Goal: Task Accomplishment & Management: Use online tool/utility

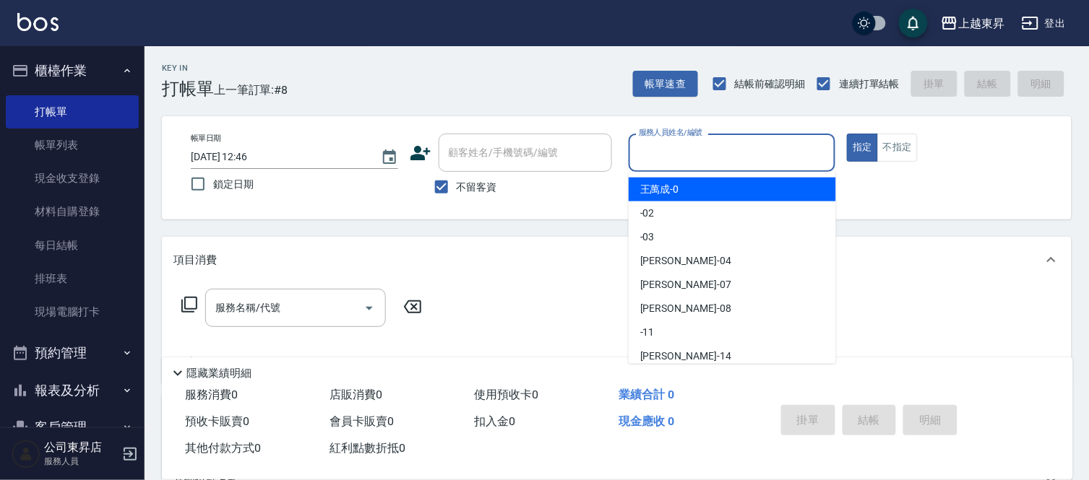
click at [667, 149] on input "服務人員姓名/編號" at bounding box center [732, 152] width 194 height 25
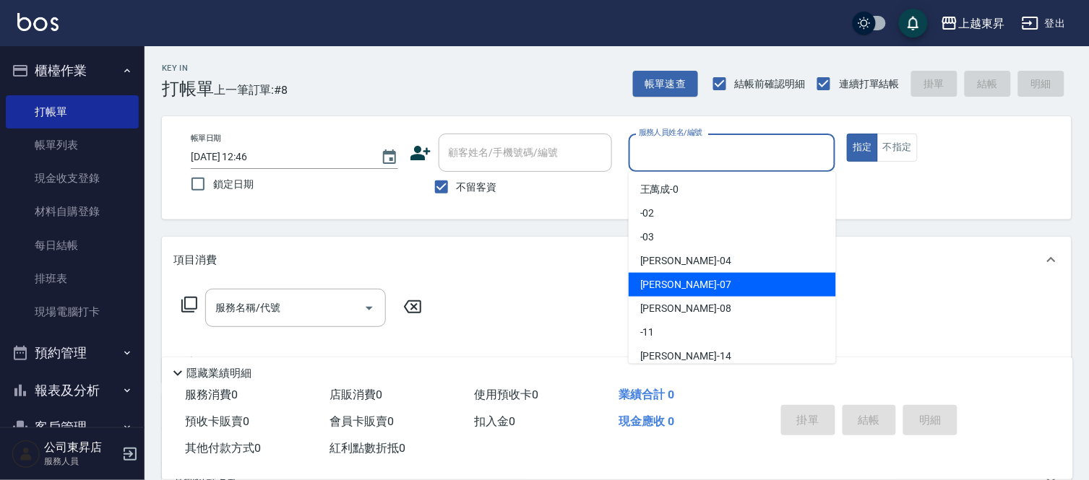
drag, startPoint x: 657, startPoint y: 290, endPoint x: 855, endPoint y: 208, distance: 214.1
click at [657, 289] on span "榮松 -07" at bounding box center [685, 284] width 91 height 15
type input "榮松-07"
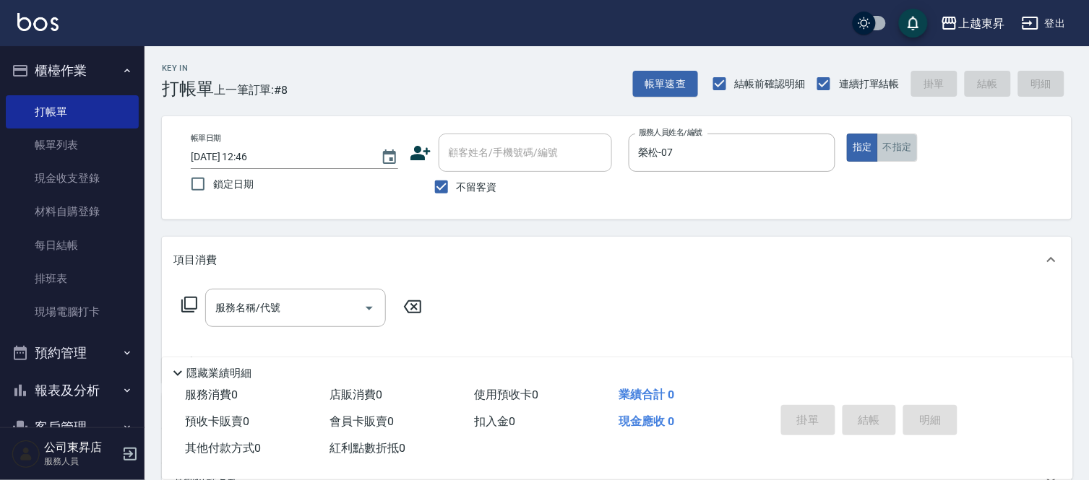
click at [901, 147] on button "不指定" at bounding box center [897, 148] width 40 height 28
click at [293, 305] on input "服務名稱/代號" at bounding box center [285, 307] width 146 height 25
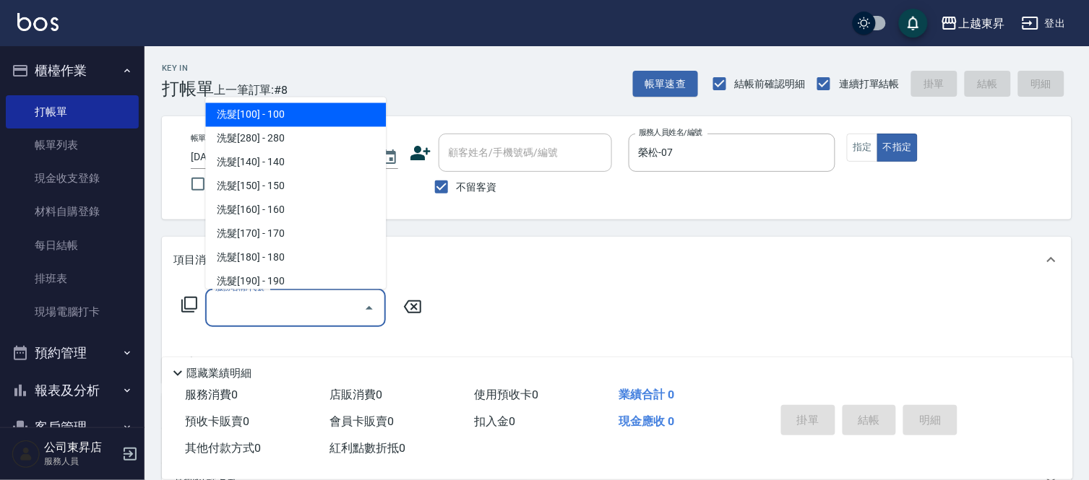
click at [307, 113] on span "洗髮[100] - 100" at bounding box center [295, 115] width 181 height 24
type input "洗髮[100](201)"
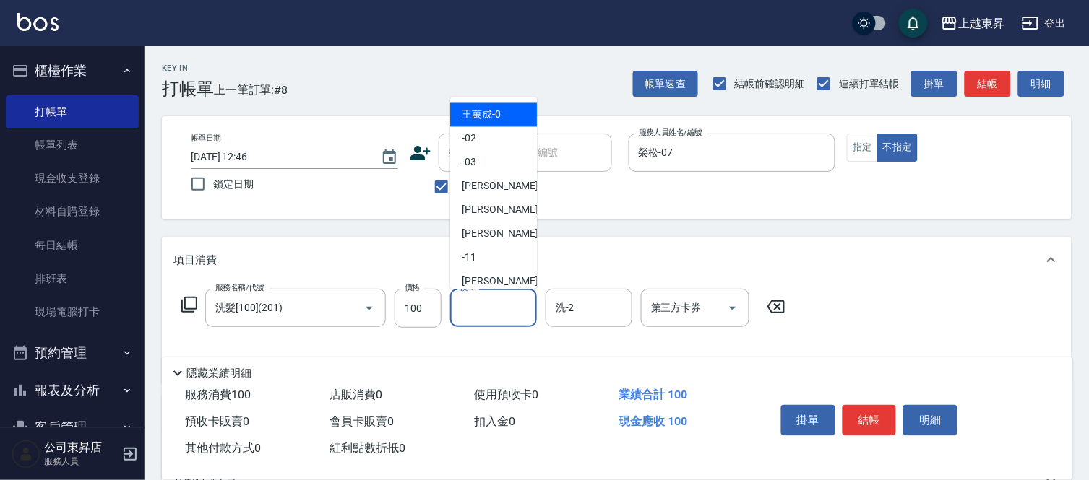
click at [473, 308] on input "洗-1" at bounding box center [494, 307] width 74 height 25
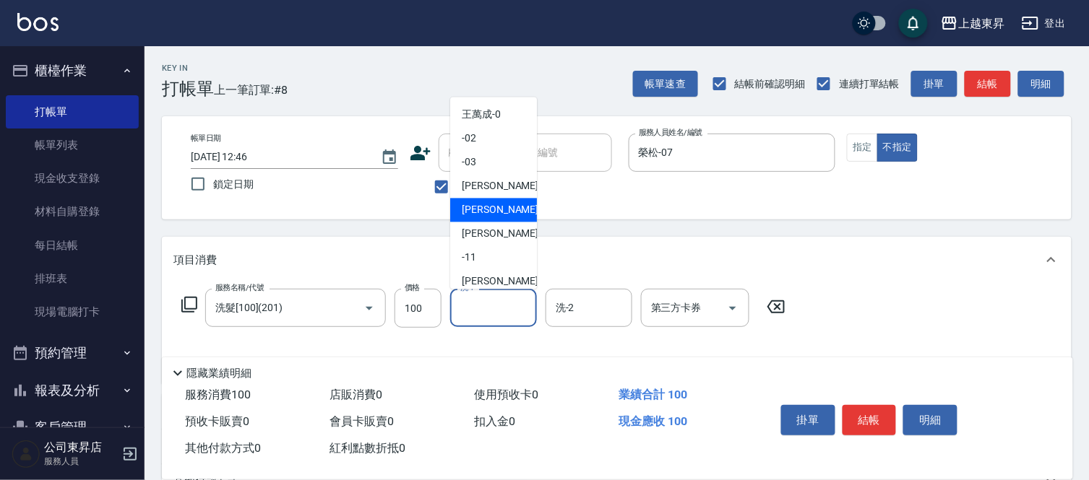
click at [482, 205] on span "榮松 -07" at bounding box center [507, 210] width 91 height 15
type input "榮松-07"
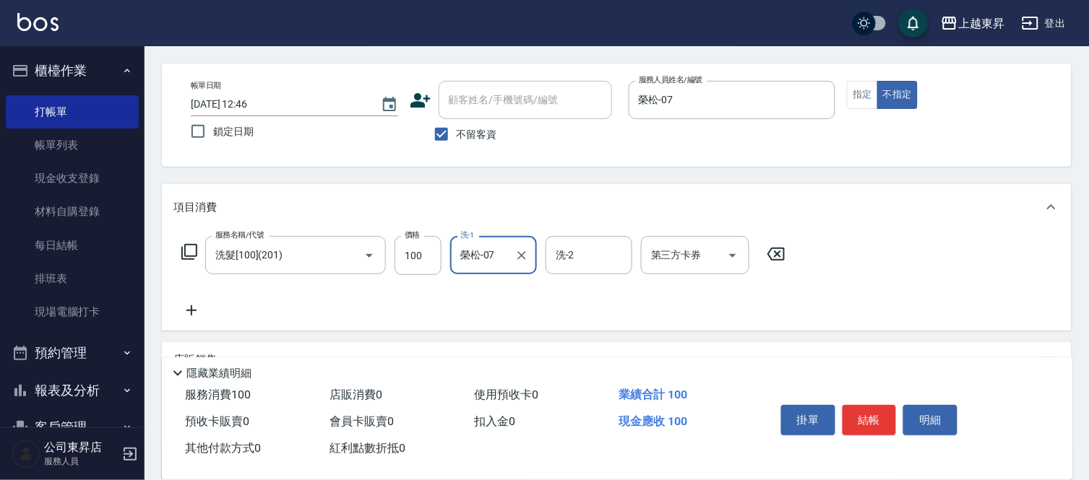
scroll to position [80, 0]
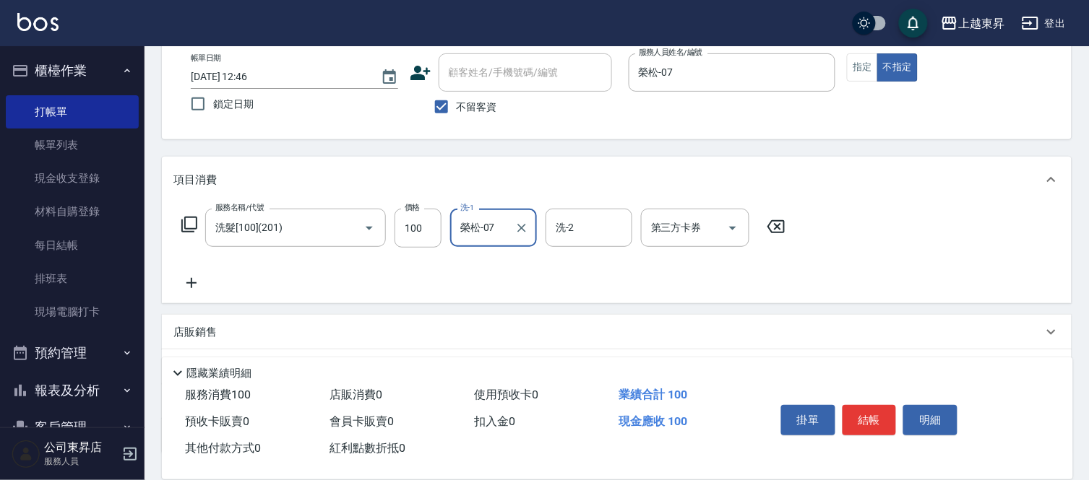
click at [189, 283] on icon at bounding box center [191, 283] width 10 height 10
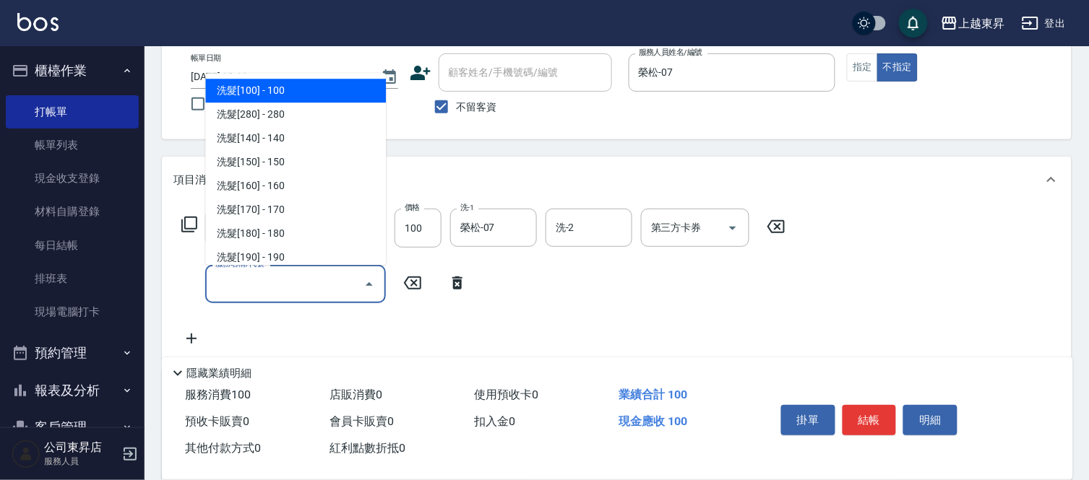
click at [258, 284] on input "服務名稱/代號" at bounding box center [285, 284] width 146 height 25
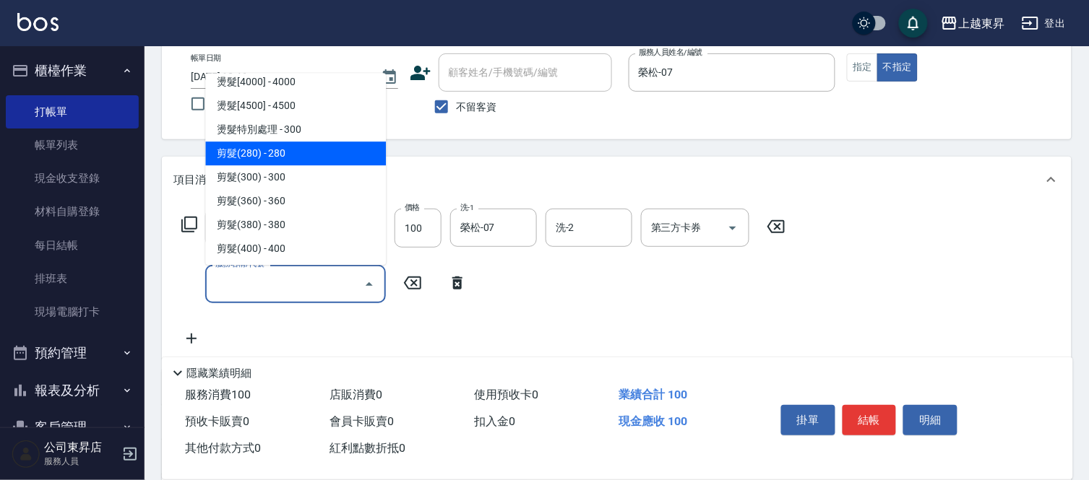
scroll to position [963, 0]
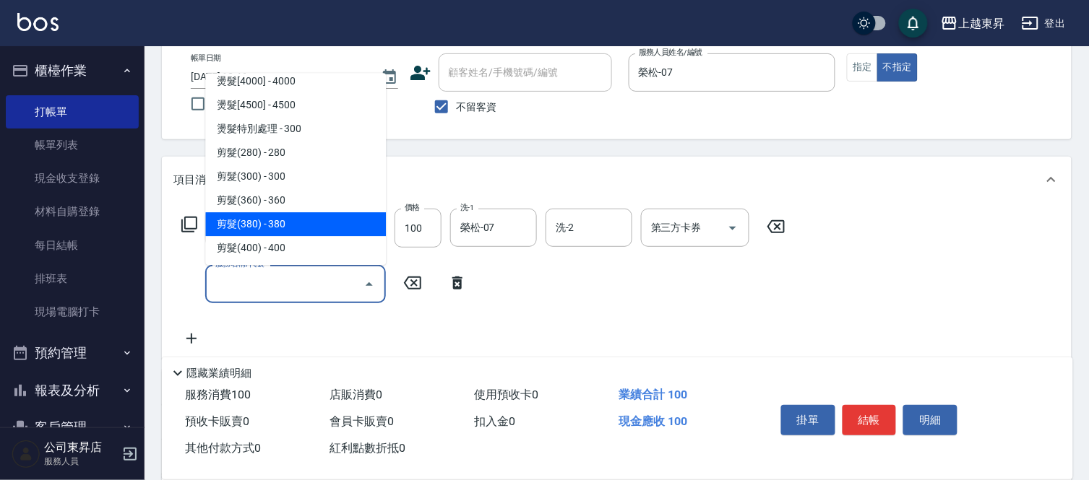
click at [293, 217] on span "剪髮(380) - 380" at bounding box center [295, 224] width 181 height 24
type input "剪髮(380)(404)"
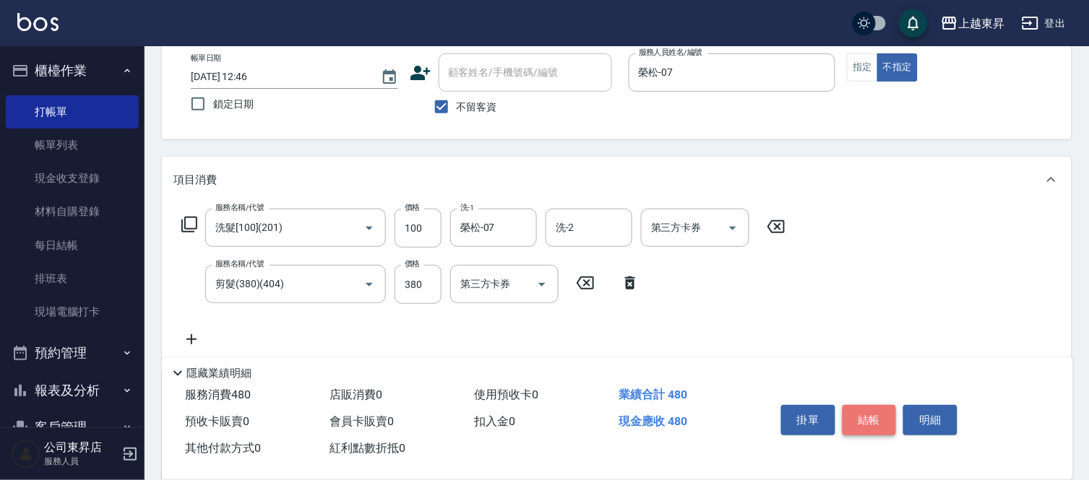
click at [873, 415] on button "結帳" at bounding box center [869, 420] width 54 height 30
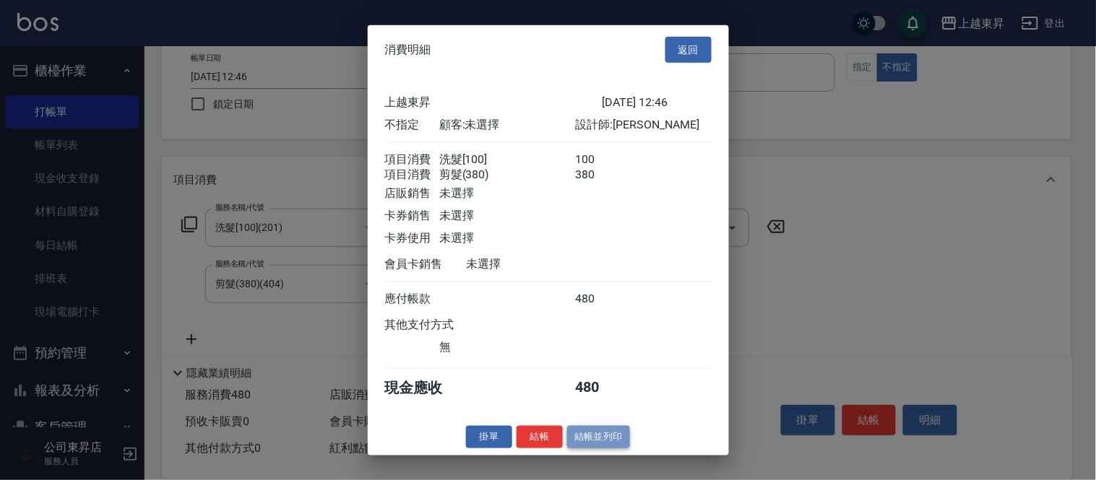
click at [595, 449] on button "結帳並列印" at bounding box center [598, 437] width 63 height 22
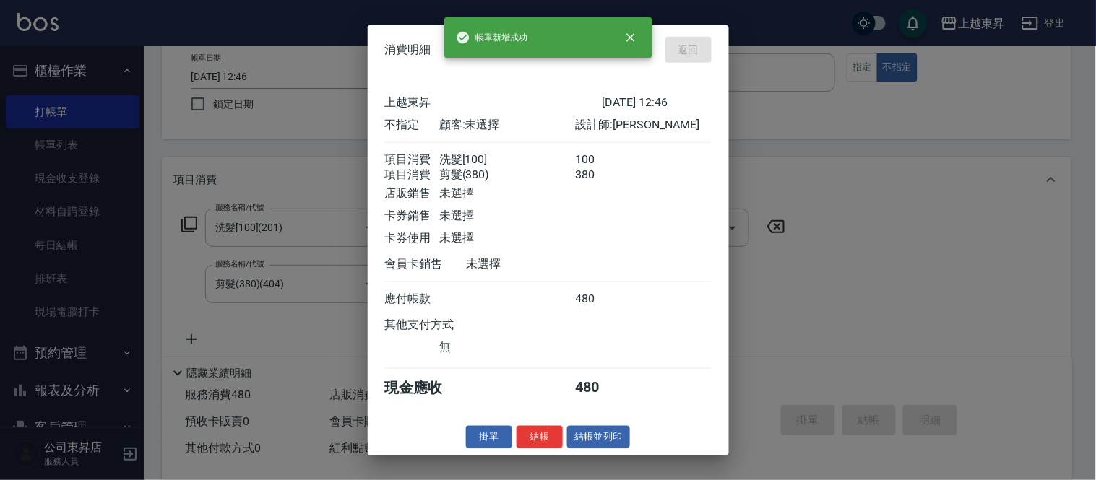
type input "[DATE] 14:52"
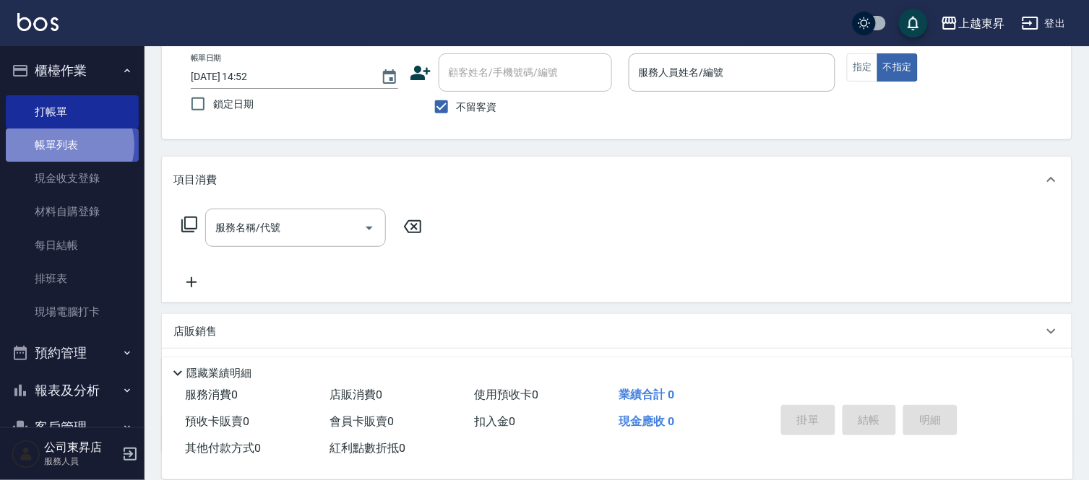
click at [68, 145] on link "帳單列表" at bounding box center [72, 145] width 133 height 33
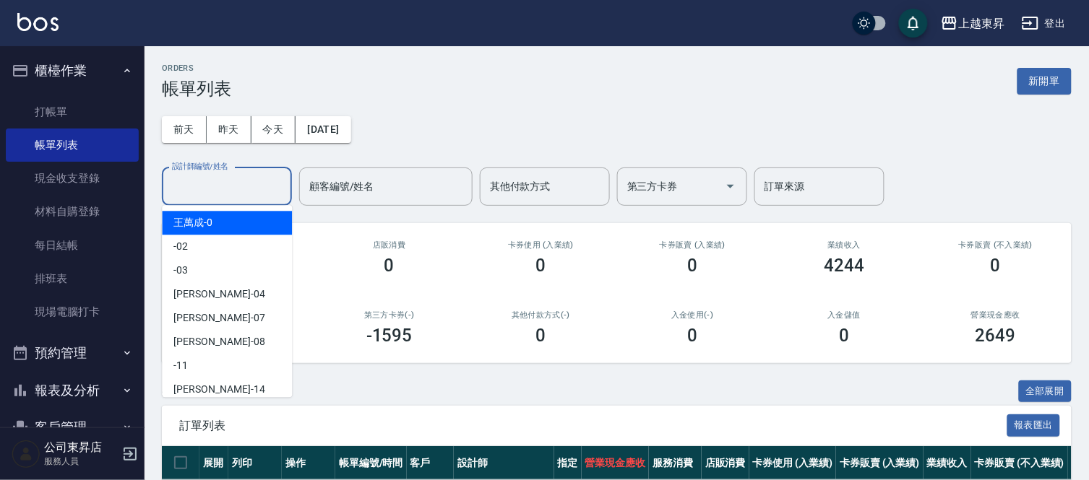
click at [196, 178] on input "設計師編號/姓名" at bounding box center [226, 186] width 117 height 25
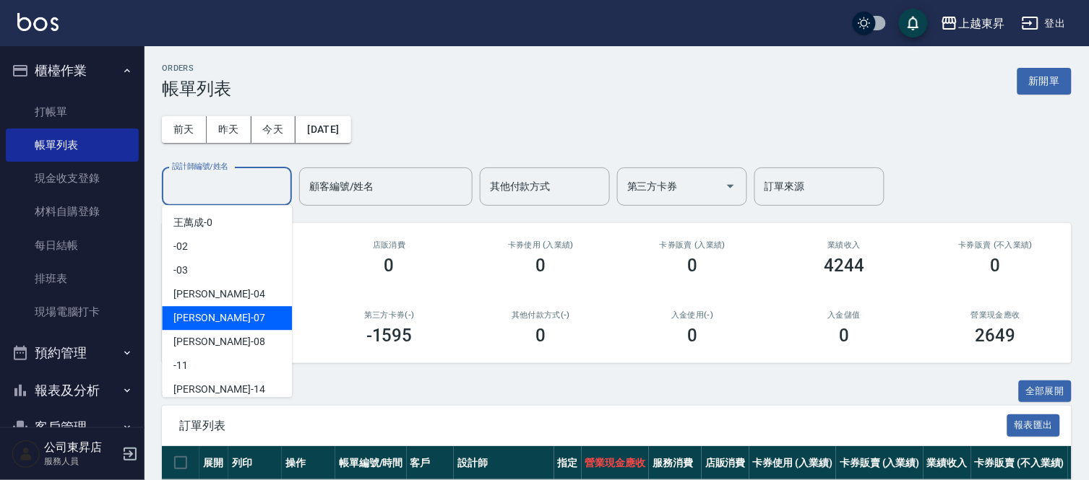
click at [176, 320] on span "榮松 -07" at bounding box center [218, 318] width 91 height 15
type input "榮松-07"
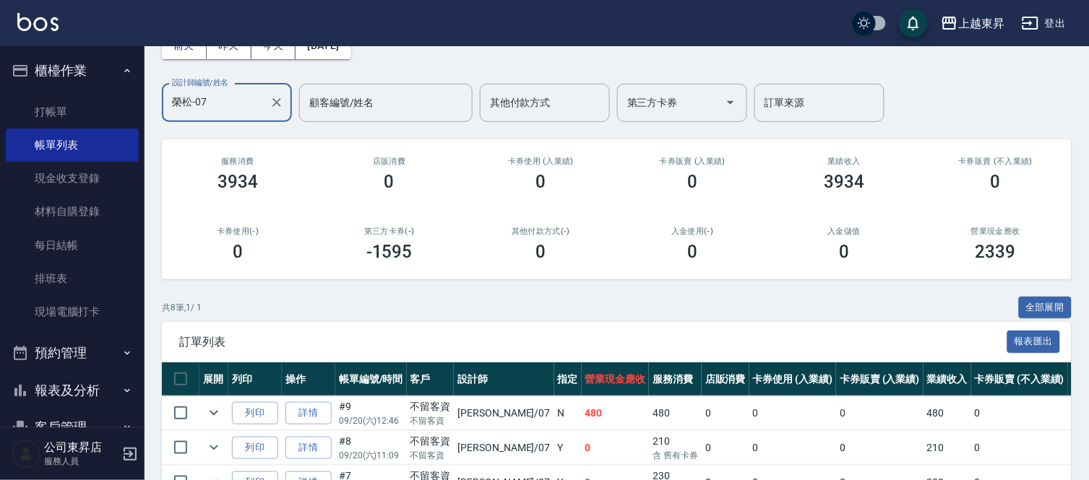
scroll to position [80, 0]
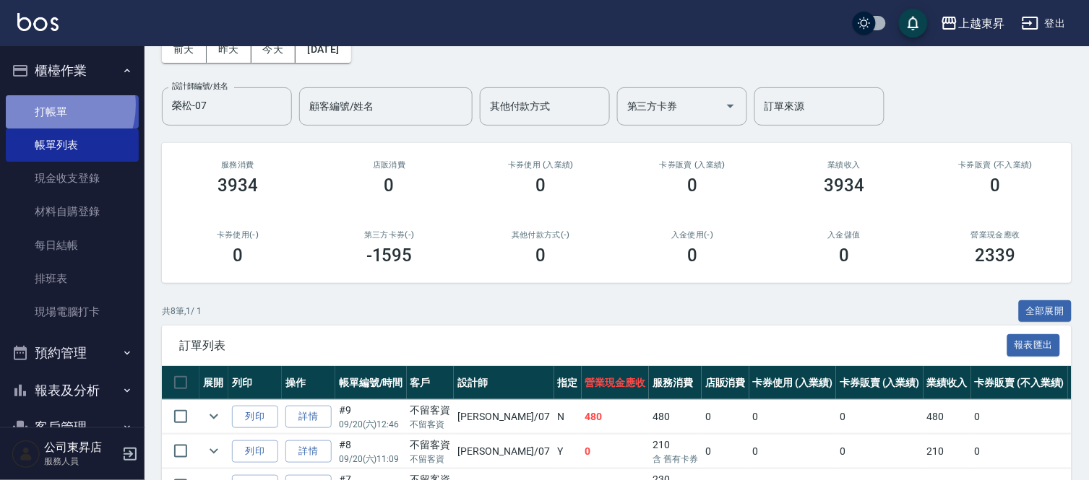
click at [47, 105] on link "打帳單" at bounding box center [72, 111] width 133 height 33
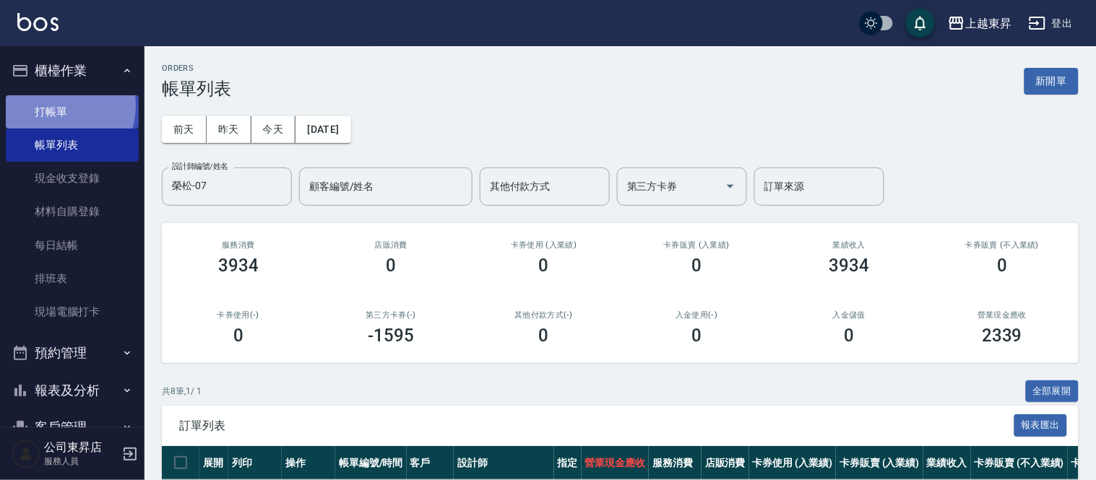
click at [47, 105] on link "打帳單" at bounding box center [72, 111] width 133 height 33
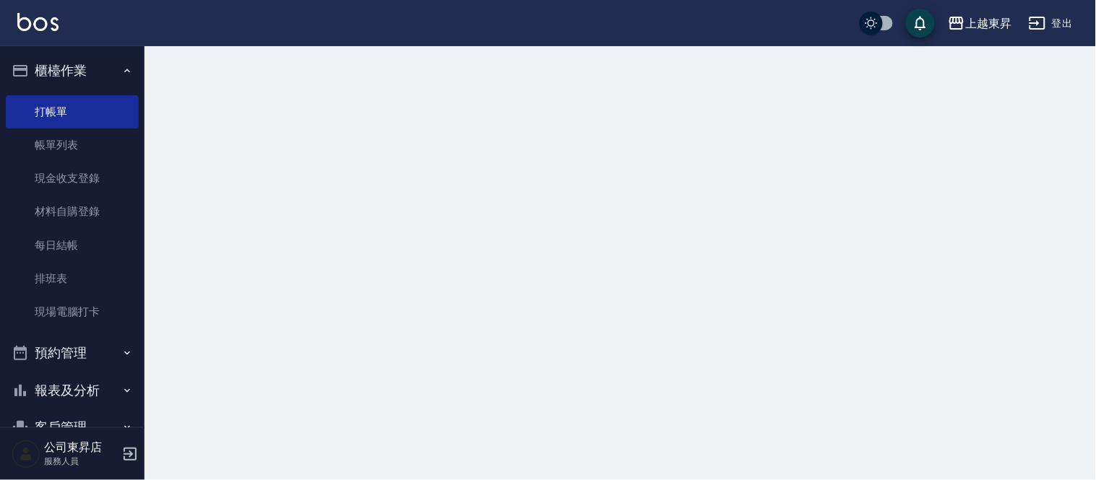
click at [46, 105] on link "打帳單" at bounding box center [72, 111] width 133 height 33
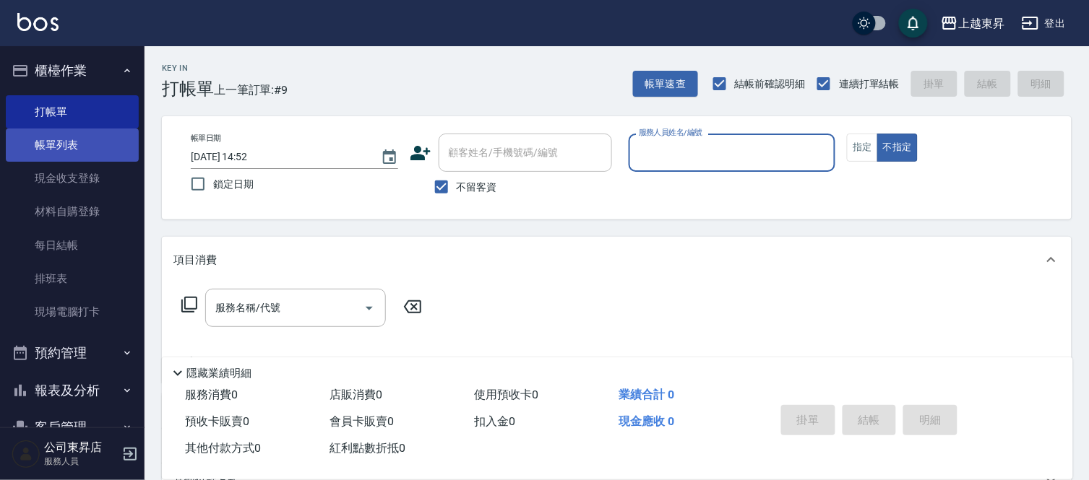
click at [66, 134] on link "帳單列表" at bounding box center [72, 145] width 133 height 33
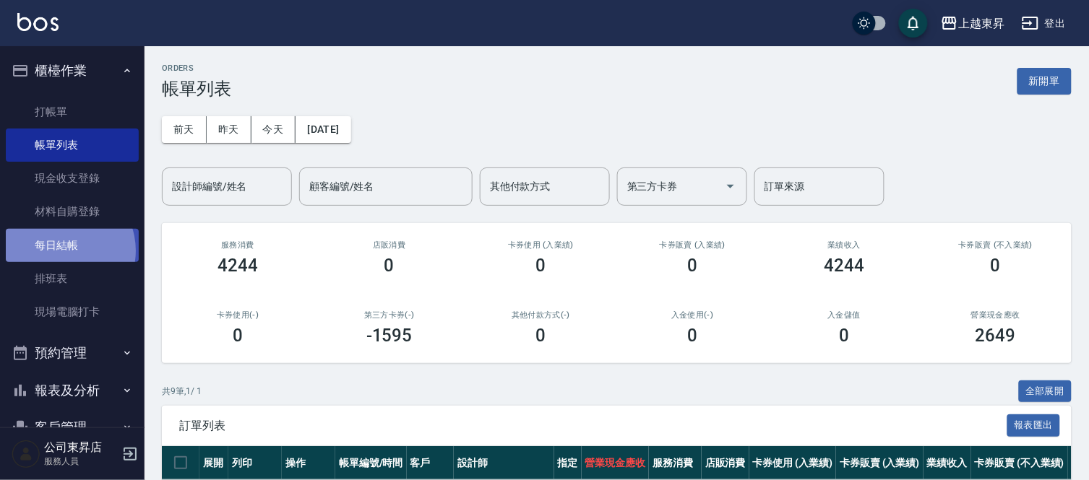
click at [59, 251] on link "每日結帳" at bounding box center [72, 245] width 133 height 33
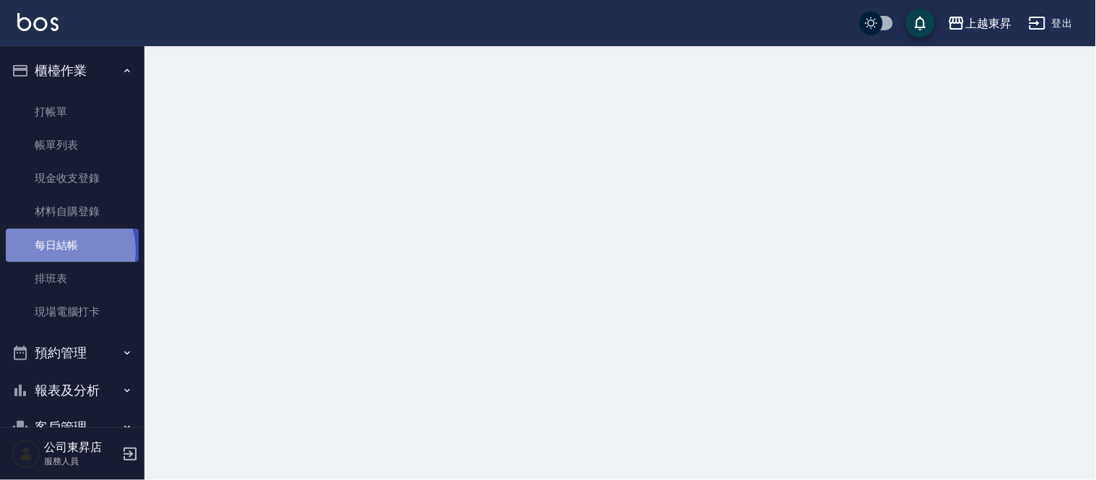
click at [59, 251] on link "每日結帳" at bounding box center [72, 245] width 133 height 33
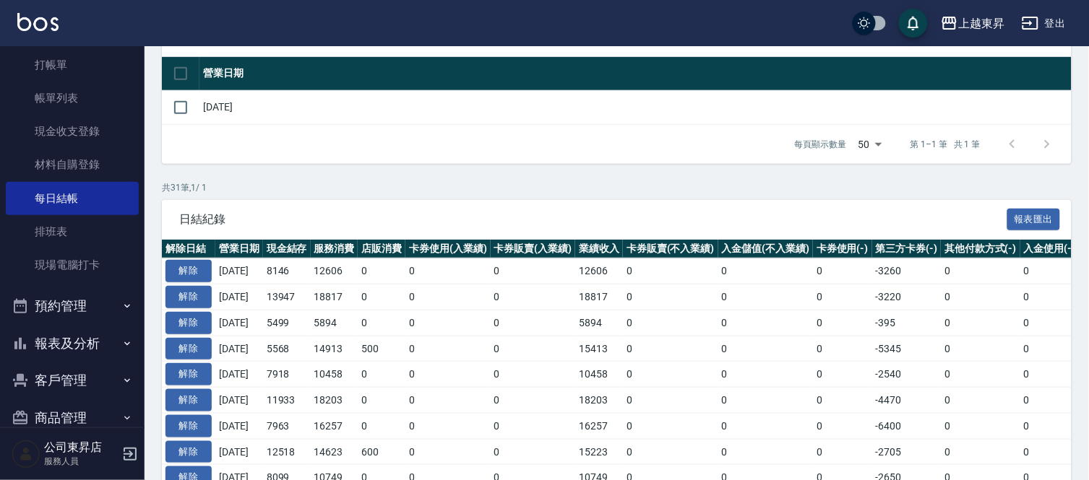
scroll to position [72, 0]
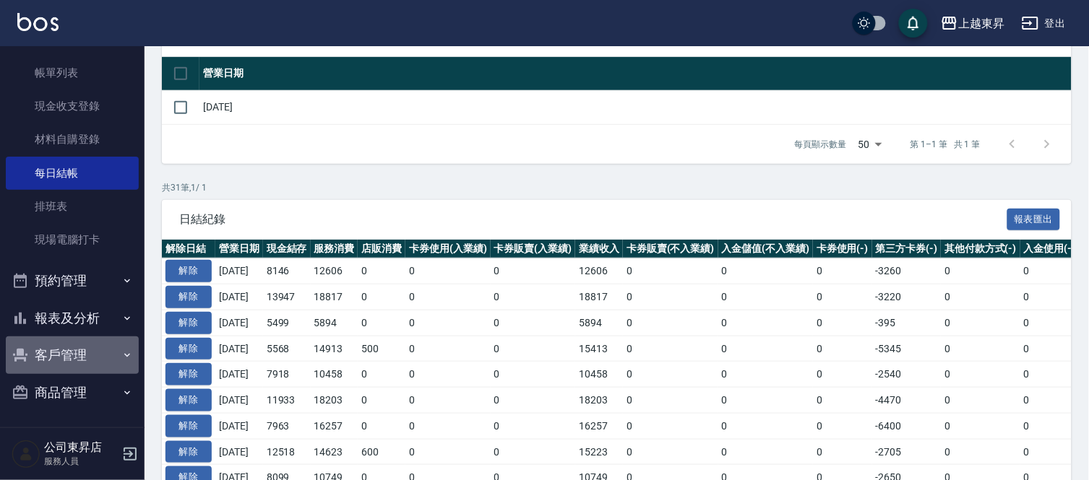
click at [77, 351] on button "客戶管理" at bounding box center [72, 356] width 133 height 38
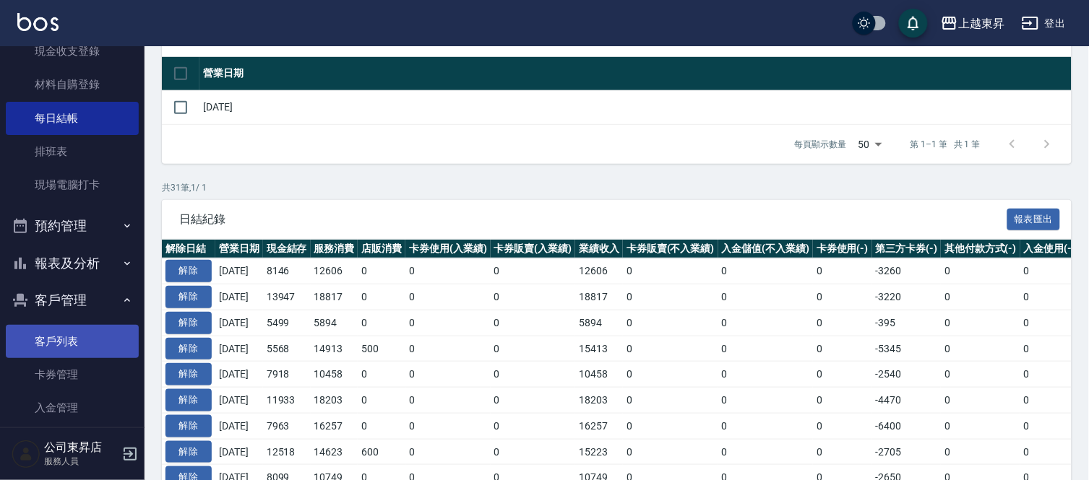
scroll to position [183, 0]
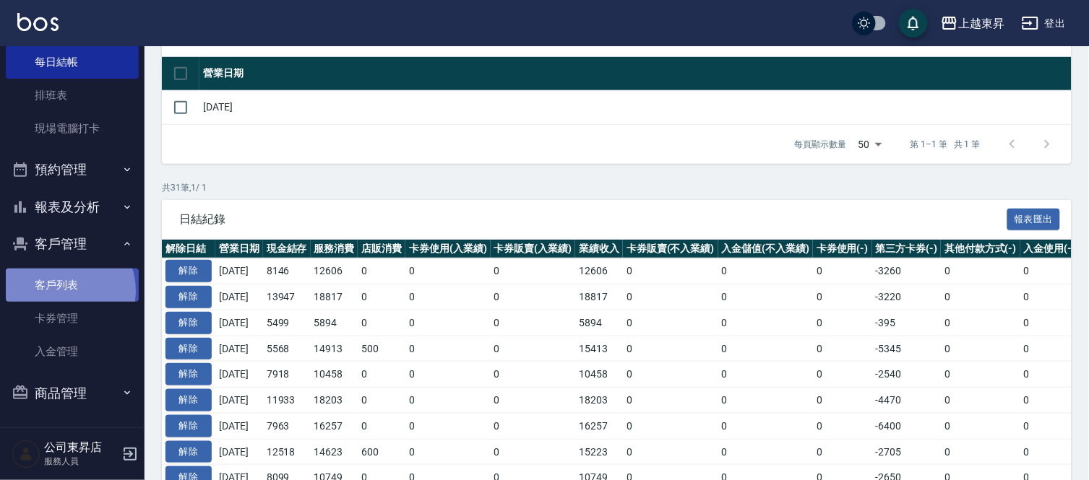
click at [65, 290] on link "客戶列表" at bounding box center [72, 285] width 133 height 33
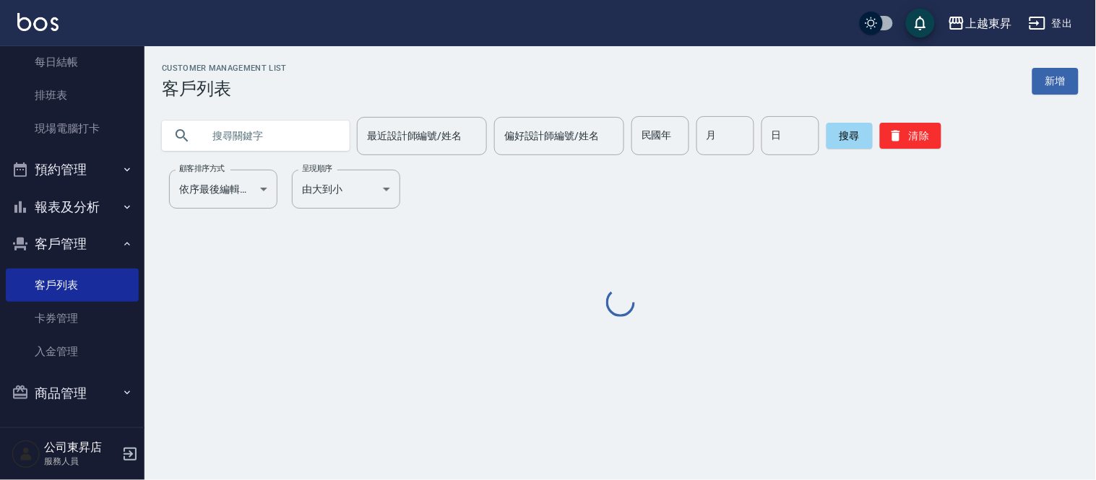
click at [287, 134] on input "text" at bounding box center [270, 135] width 136 height 39
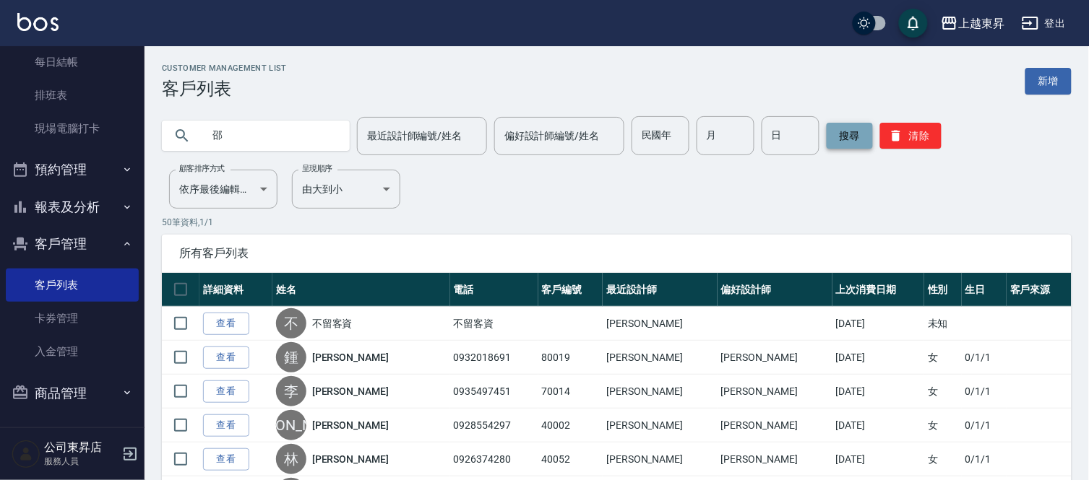
type input "邵"
click at [834, 139] on button "搜尋" at bounding box center [849, 136] width 46 height 26
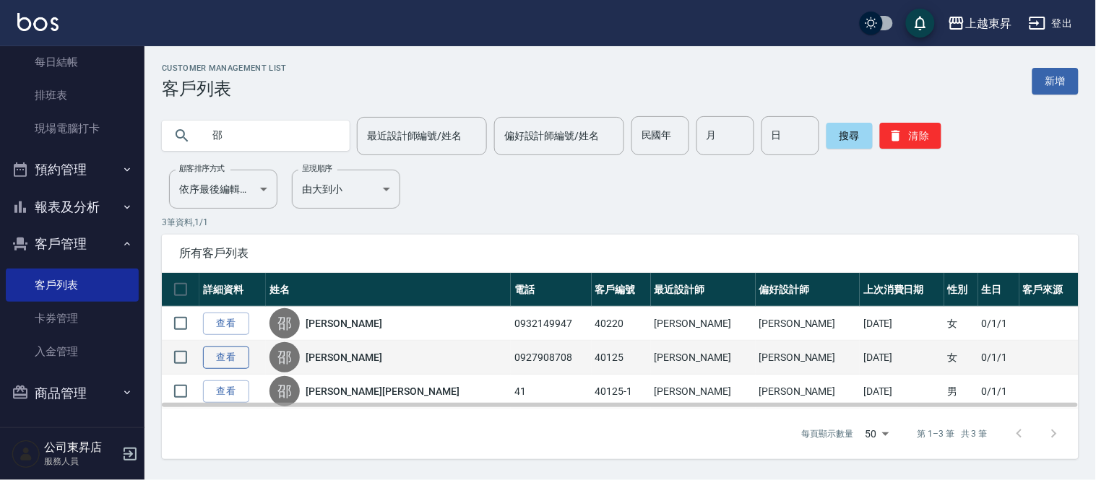
click at [231, 359] on link "查看" at bounding box center [226, 358] width 46 height 22
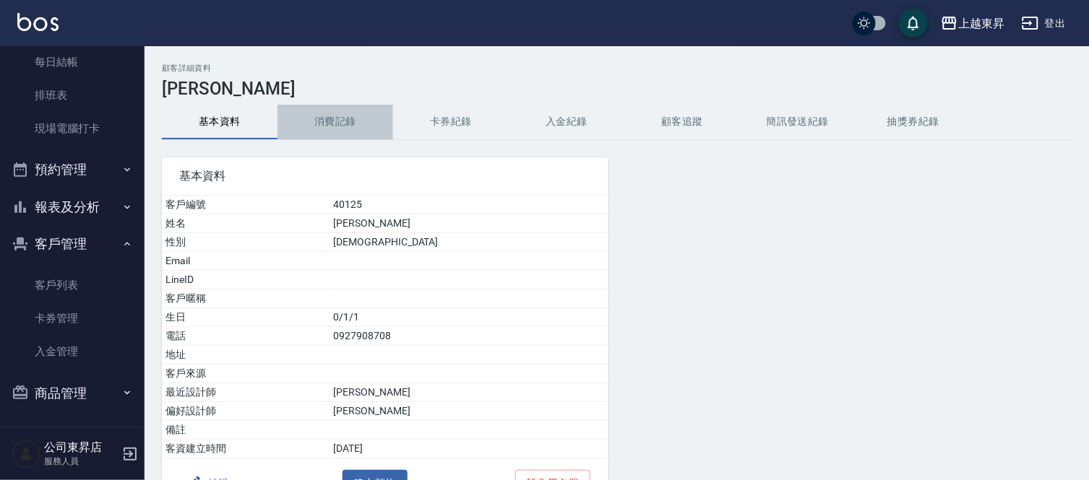
click at [330, 137] on button "消費記錄" at bounding box center [335, 122] width 116 height 35
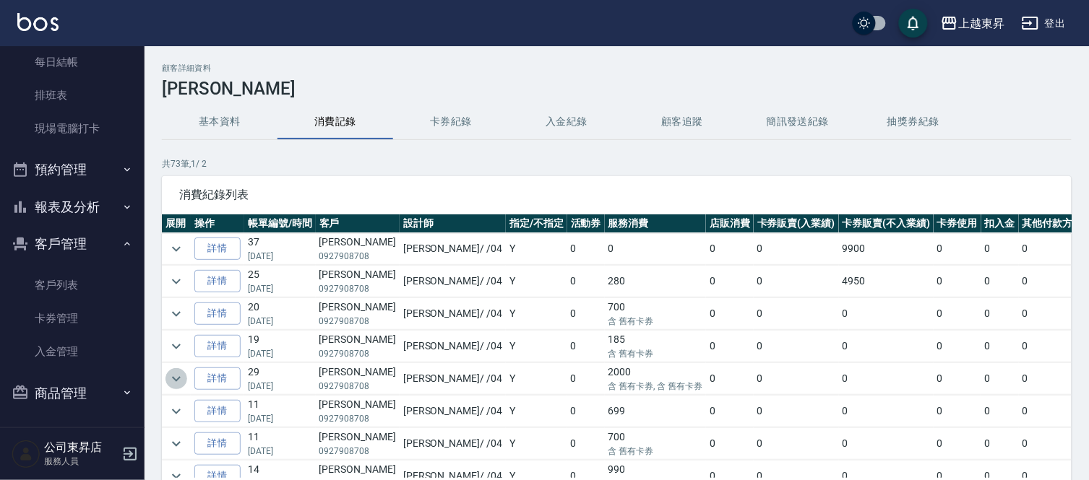
click at [183, 376] on icon "expand row" at bounding box center [176, 379] width 17 height 17
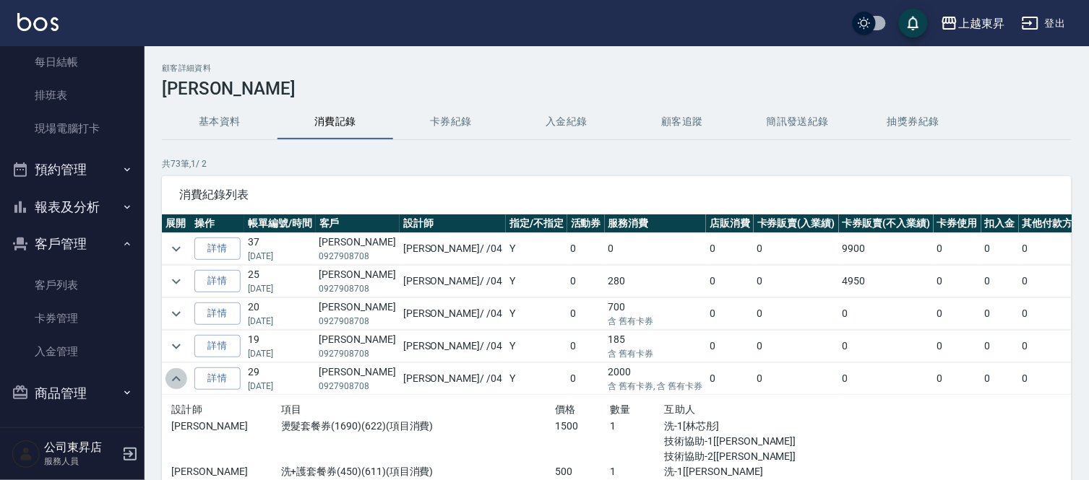
click at [183, 376] on icon "expand row" at bounding box center [176, 379] width 17 height 17
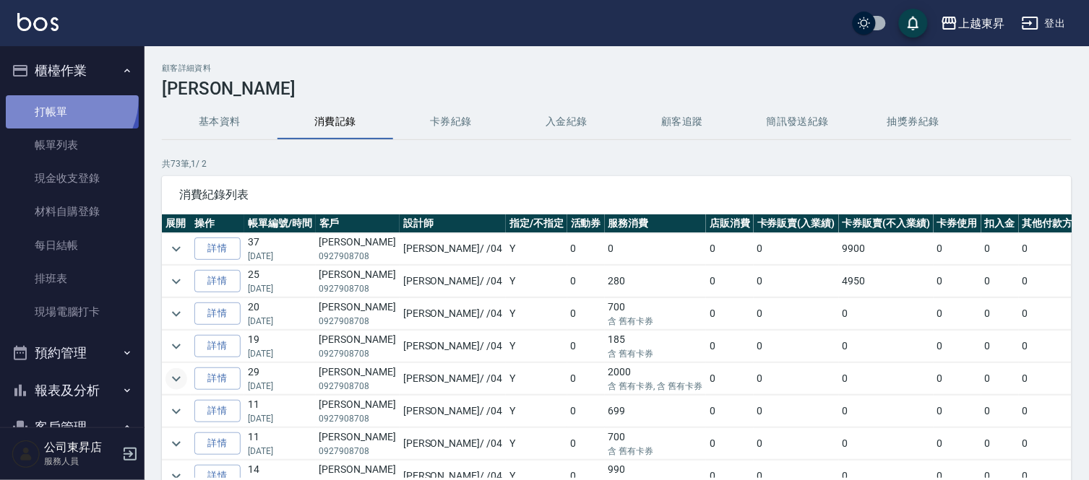
click at [59, 98] on link "打帳單" at bounding box center [72, 111] width 133 height 33
